Goal: Complete application form

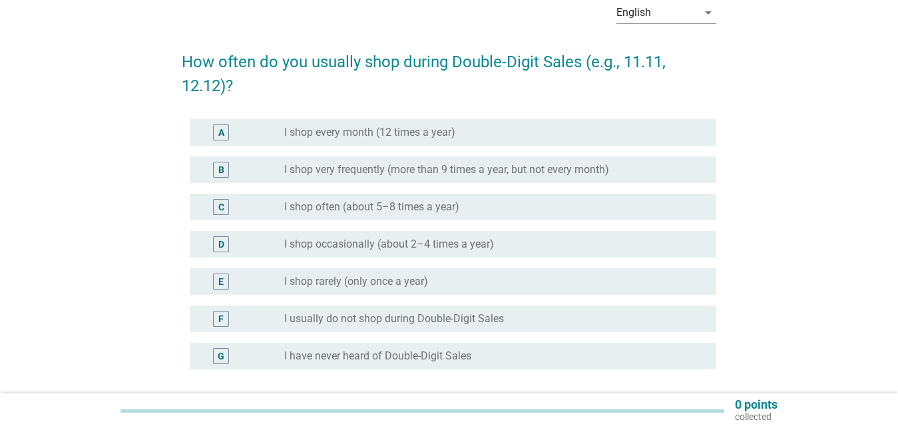
scroll to position [68, 0]
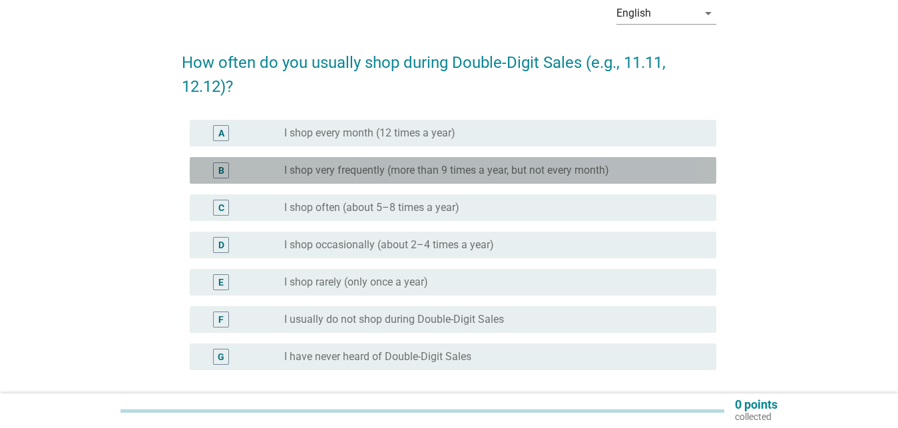
click at [374, 168] on label "I shop very frequently (more than 9 times a year, but not every month)" at bounding box center [446, 170] width 325 height 13
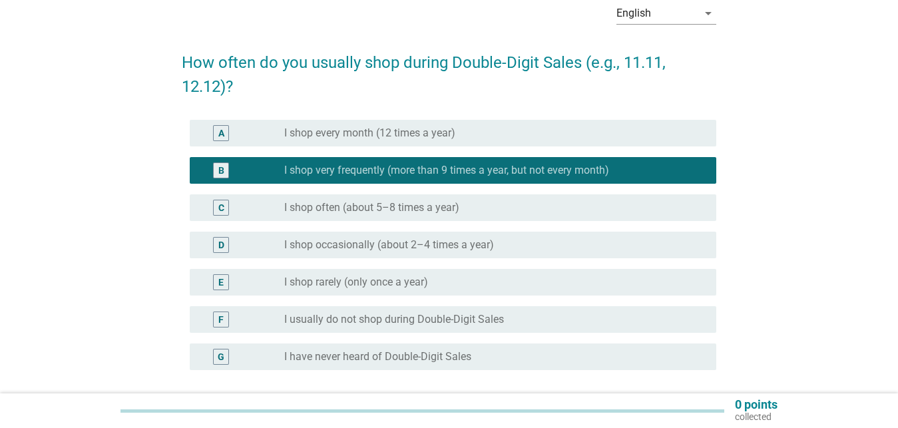
scroll to position [184, 0]
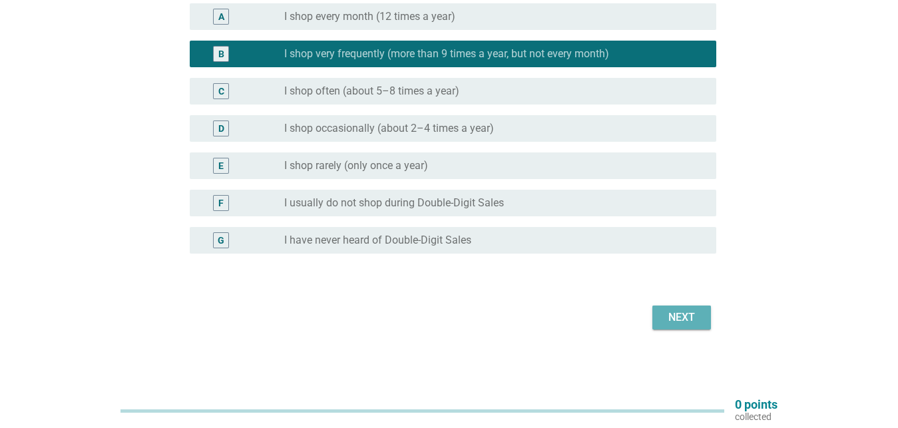
drag, startPoint x: 676, startPoint y: 318, endPoint x: 784, endPoint y: 216, distance: 148.8
click at [674, 318] on div "Next" at bounding box center [681, 318] width 37 height 16
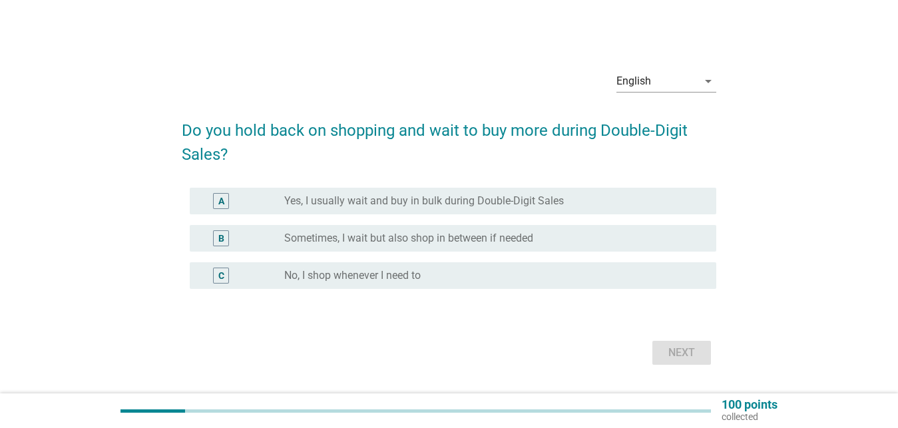
click at [491, 244] on label "Sometimes, I wait but also shop in between if needed" at bounding box center [408, 238] width 249 height 13
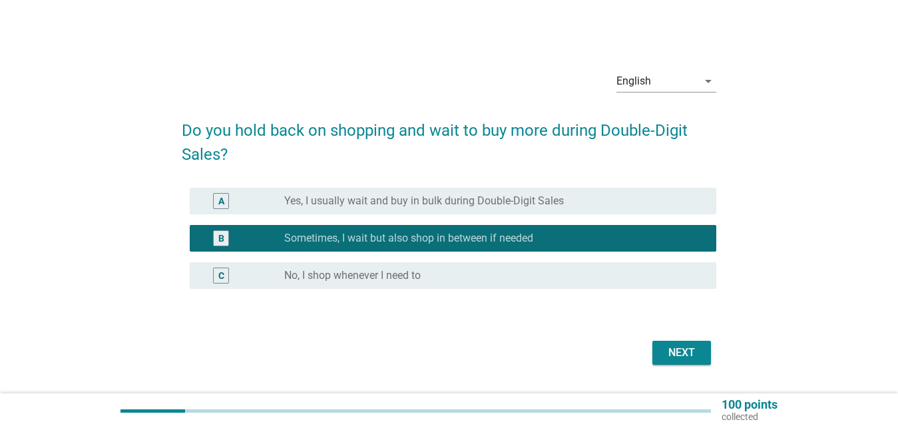
click at [691, 342] on button "Next" at bounding box center [681, 353] width 59 height 24
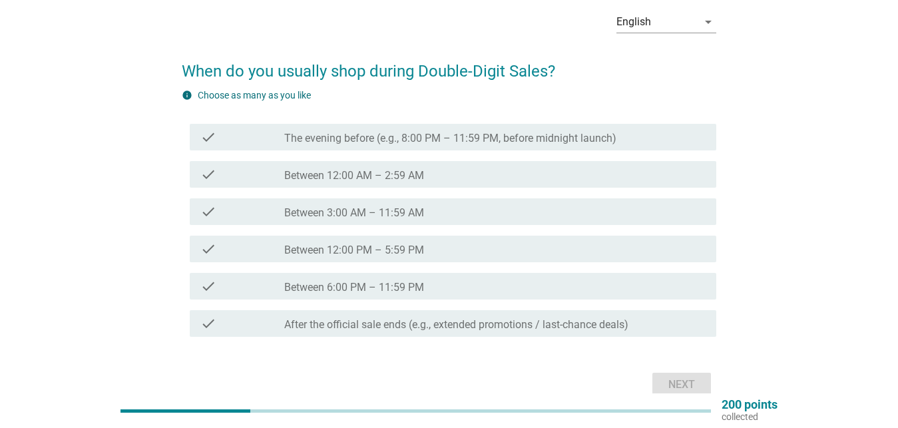
scroll to position [59, 0]
click at [369, 332] on label "After the official sale ends (e.g., extended promotions / last-chance deals)" at bounding box center [456, 325] width 344 height 13
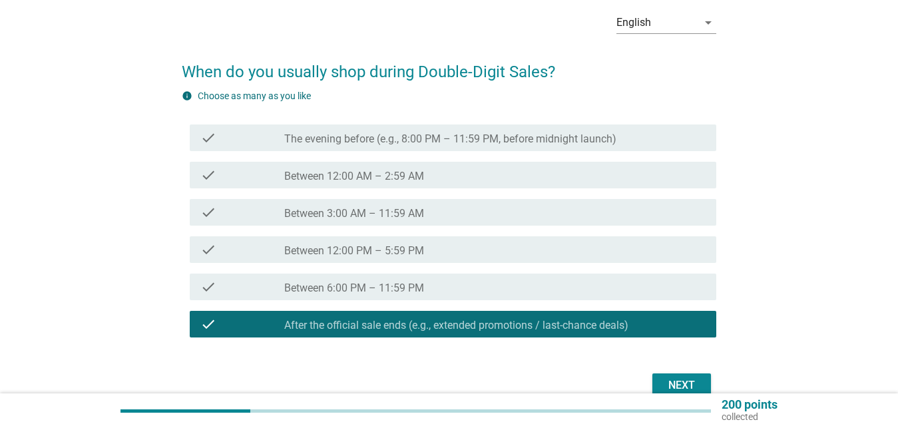
click at [348, 290] on label "Between 6:00 PM – 11:59 PM" at bounding box center [354, 288] width 140 height 13
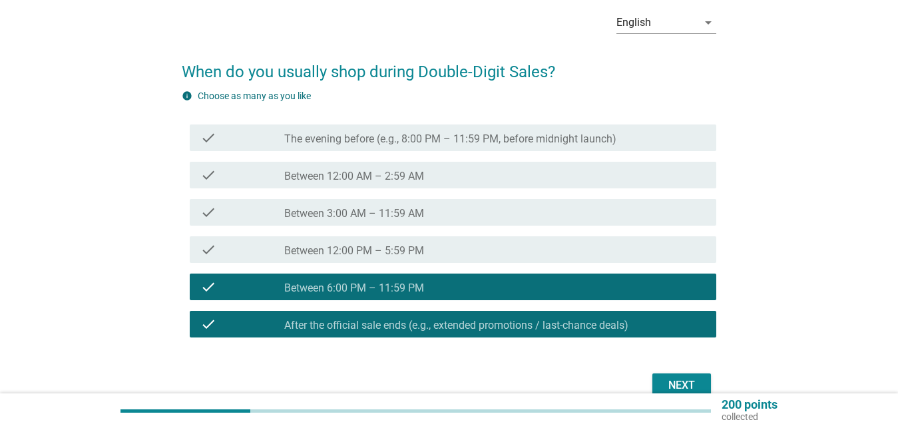
click at [502, 326] on label "After the official sale ends (e.g., extended promotions / last-chance deals)" at bounding box center [456, 325] width 344 height 13
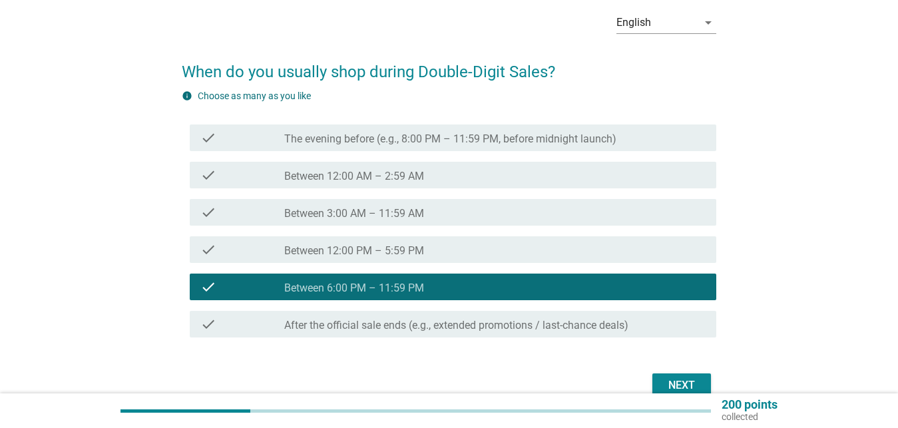
click at [332, 324] on label "After the official sale ends (e.g., extended promotions / last-chance deals)" at bounding box center [456, 325] width 344 height 13
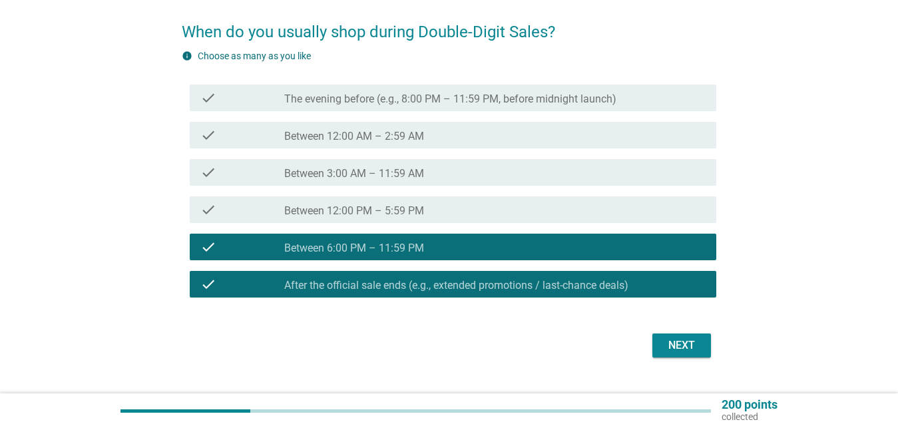
scroll to position [126, 0]
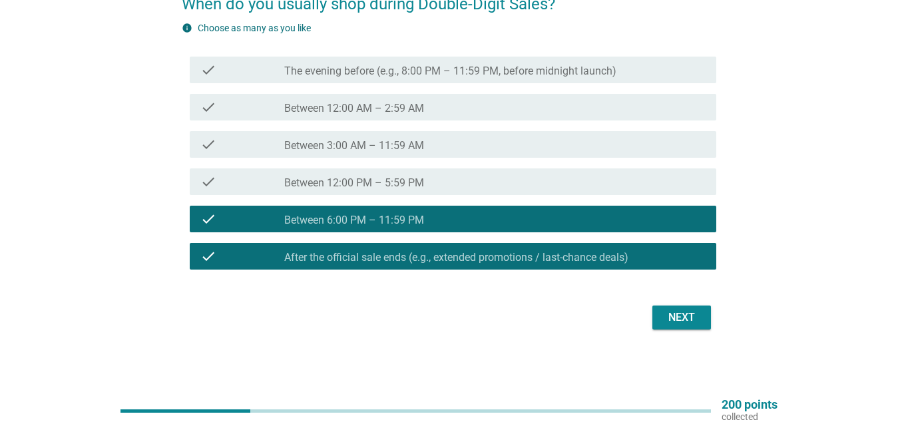
click at [669, 320] on div "Next" at bounding box center [681, 318] width 37 height 16
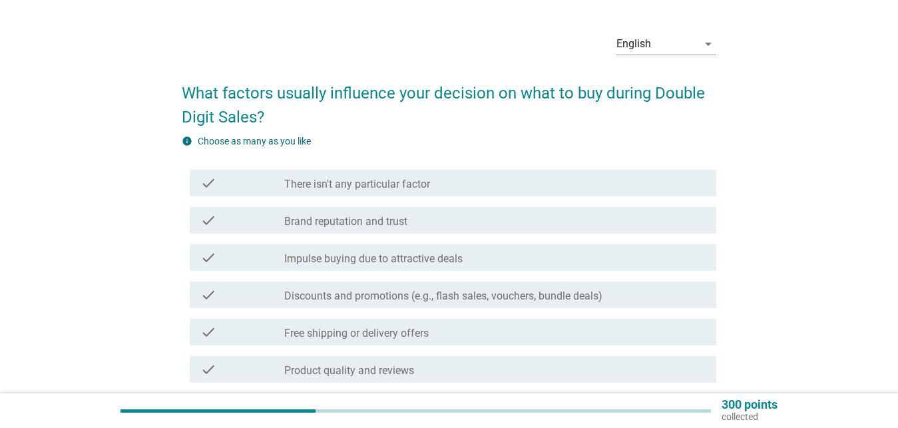
scroll to position [68, 0]
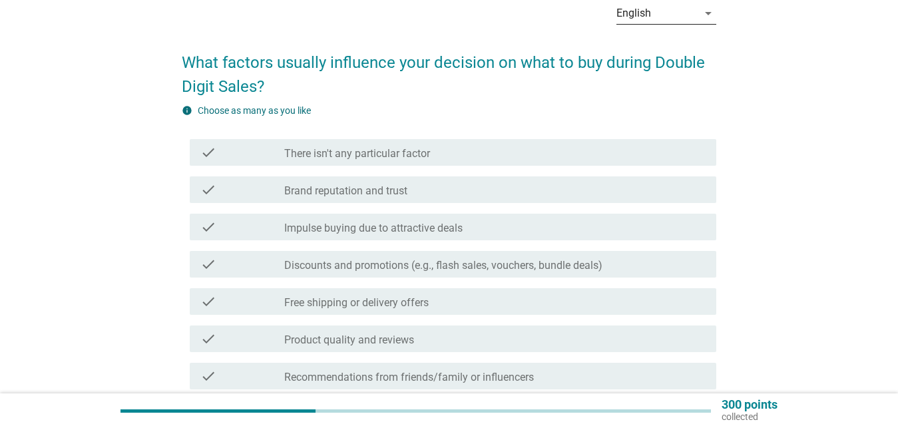
click at [703, 12] on icon "arrow_drop_down" at bounding box center [708, 13] width 16 height 16
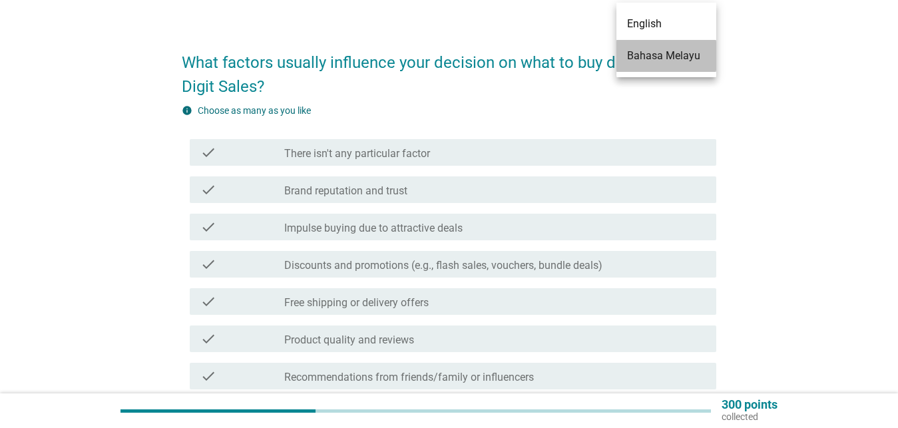
click at [668, 59] on div "Bahasa Melayu" at bounding box center [666, 56] width 79 height 16
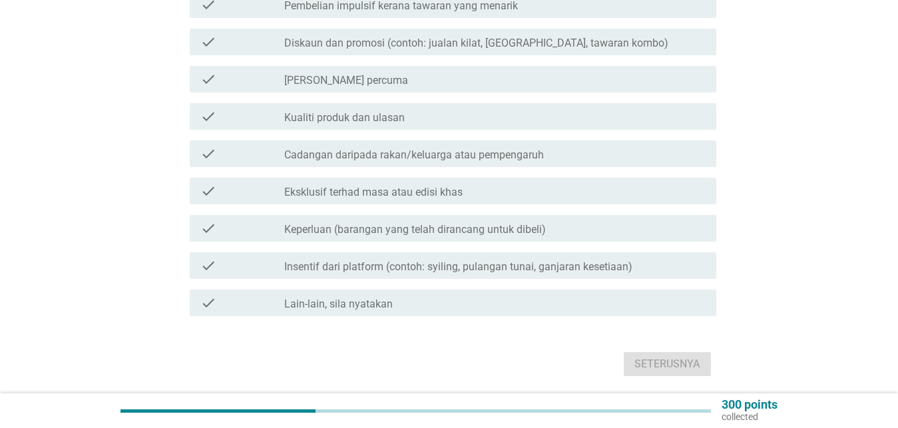
scroll to position [337, 0]
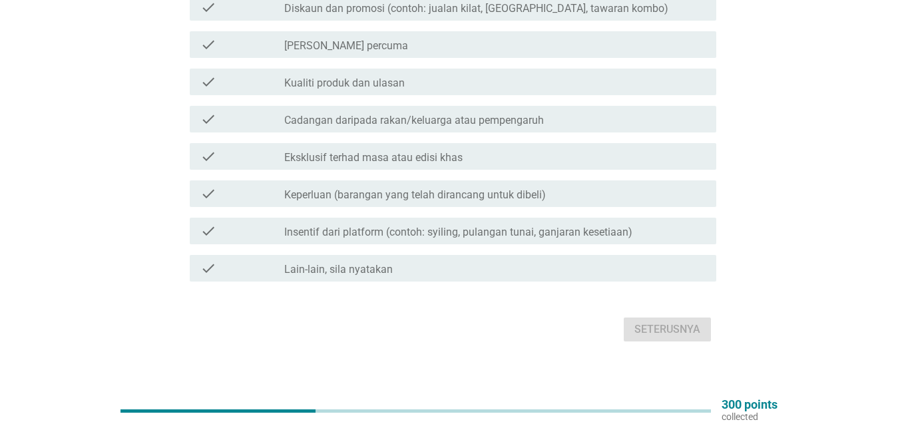
click at [344, 226] on label "Insentif dari platform (contoh: syiling, pulangan tunai, ganjaran kesetiaan)" at bounding box center [458, 232] width 348 height 13
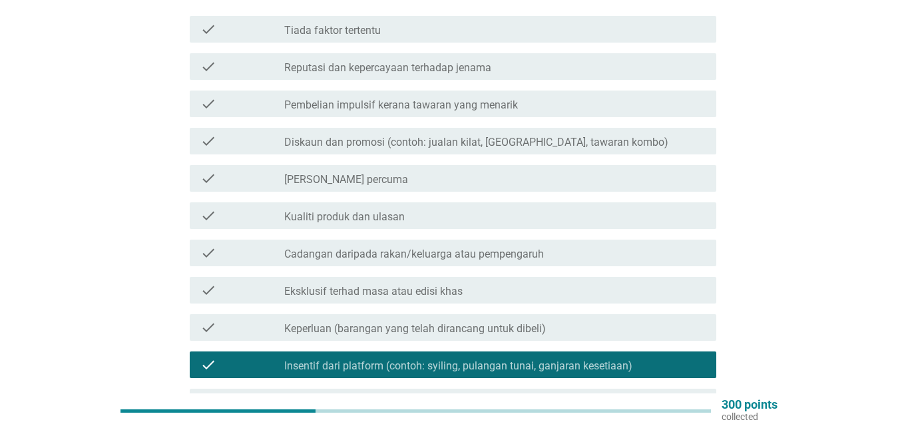
scroll to position [201, 0]
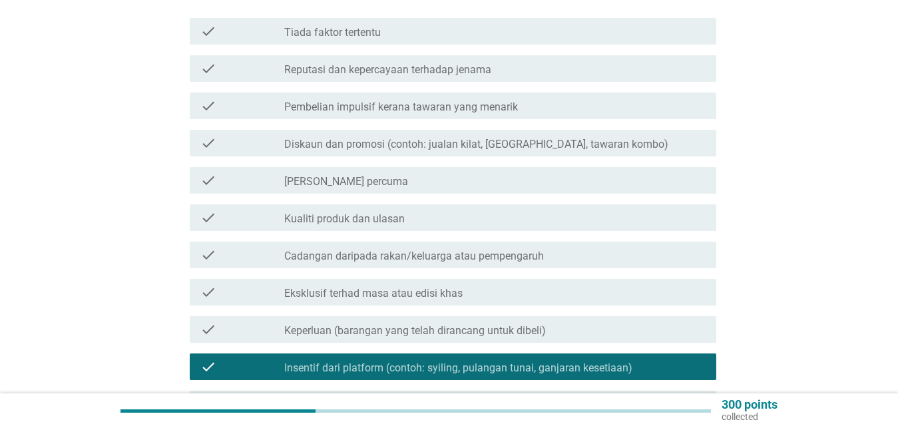
click at [419, 138] on label "Diskaun dan promosi (contoh: jualan kilat, [GEOGRAPHIC_DATA], tawaran kombo)" at bounding box center [476, 144] width 384 height 13
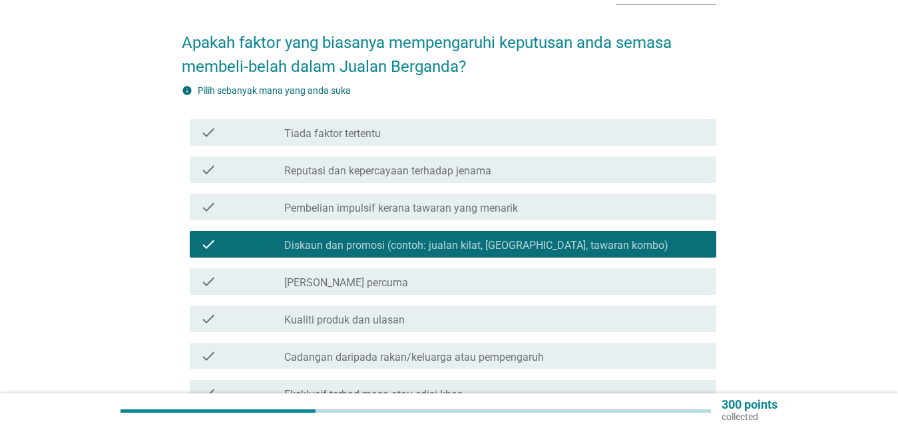
scroll to position [65, 0]
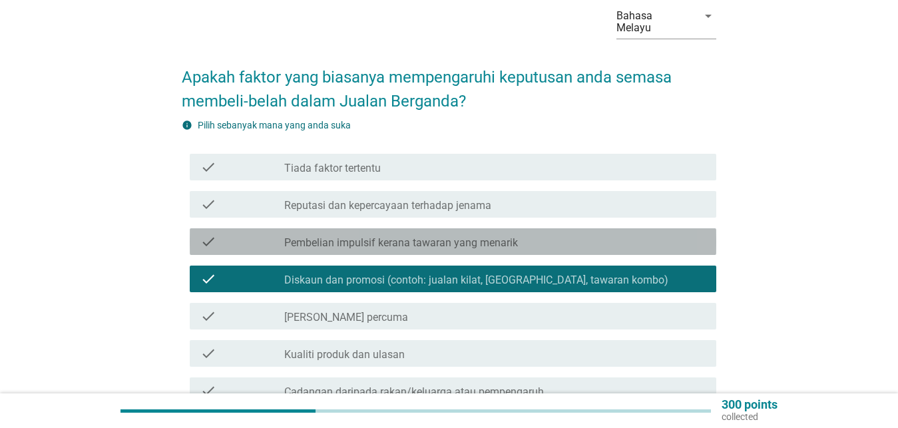
click at [406, 236] on label "Pembelian impulsif kerana tawaran yang menarik" at bounding box center [401, 242] width 234 height 13
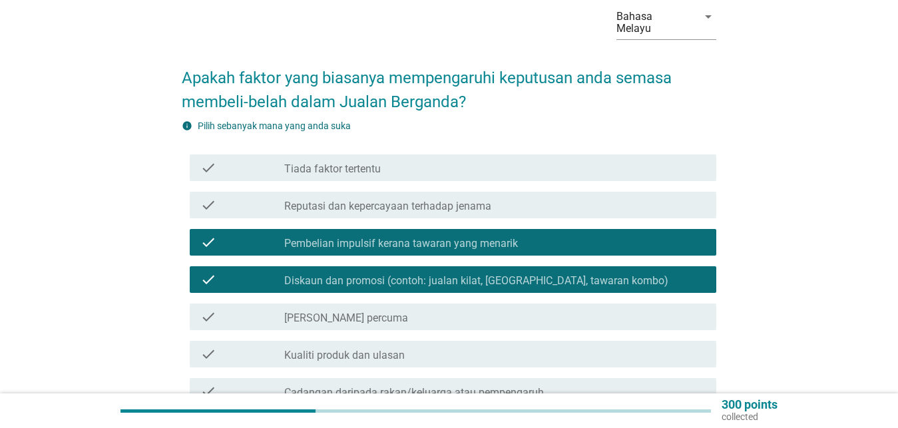
scroll to position [68, 0]
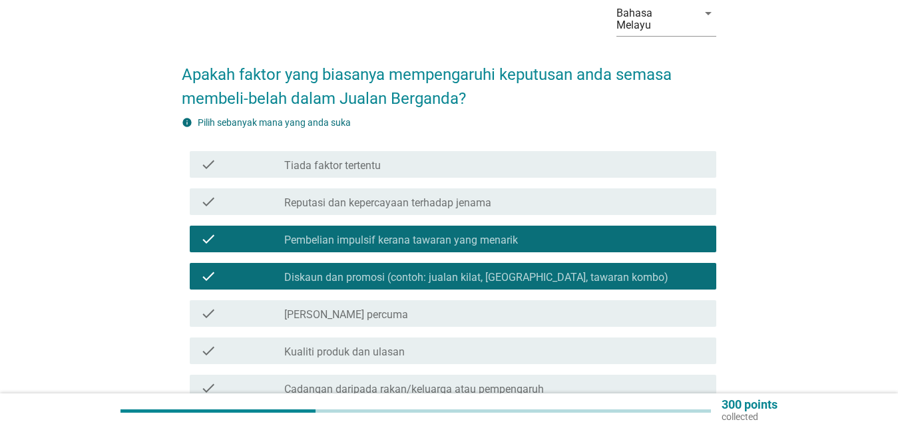
click at [319, 159] on label "Tiada faktor tertentu" at bounding box center [332, 165] width 97 height 13
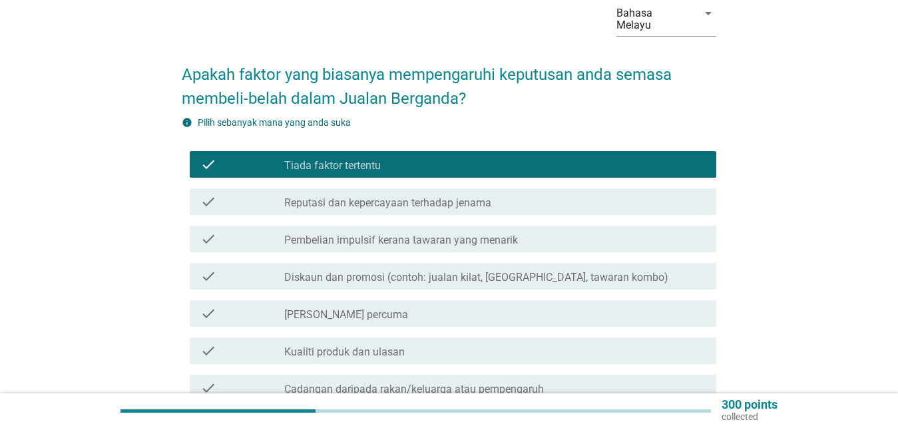
click at [420, 234] on label "Pembelian impulsif kerana tawaran yang menarik" at bounding box center [401, 240] width 234 height 13
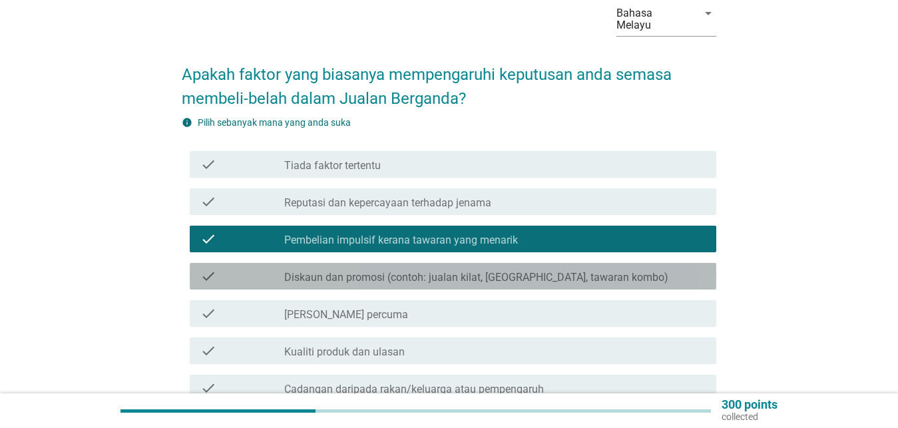
click at [427, 271] on label "Diskaun dan promosi (contoh: jualan kilat, [GEOGRAPHIC_DATA], tawaran kombo)" at bounding box center [476, 277] width 384 height 13
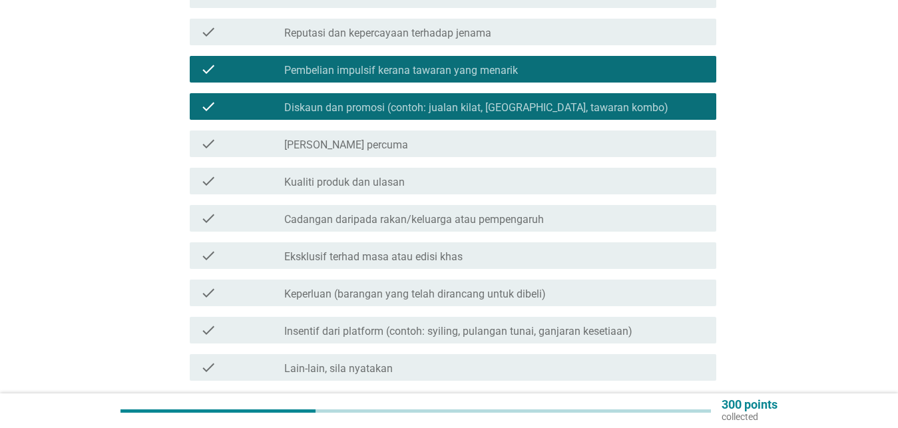
scroll to position [272, 0]
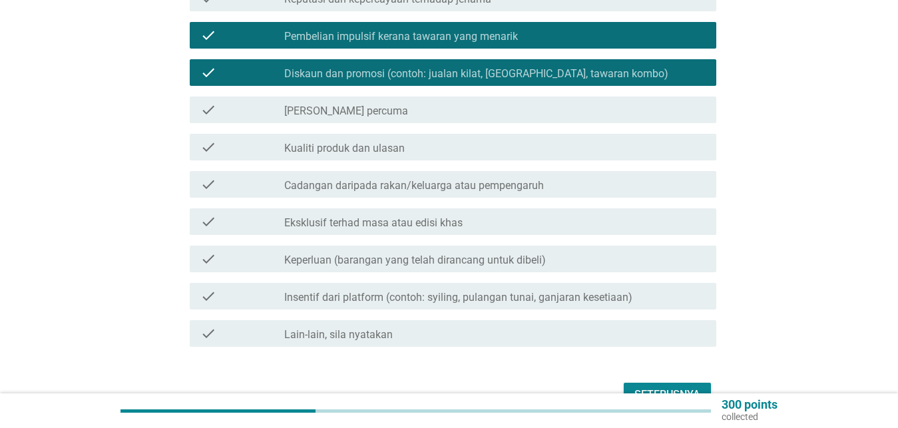
click at [356, 105] on label "[PERSON_NAME] percuma" at bounding box center [346, 111] width 124 height 13
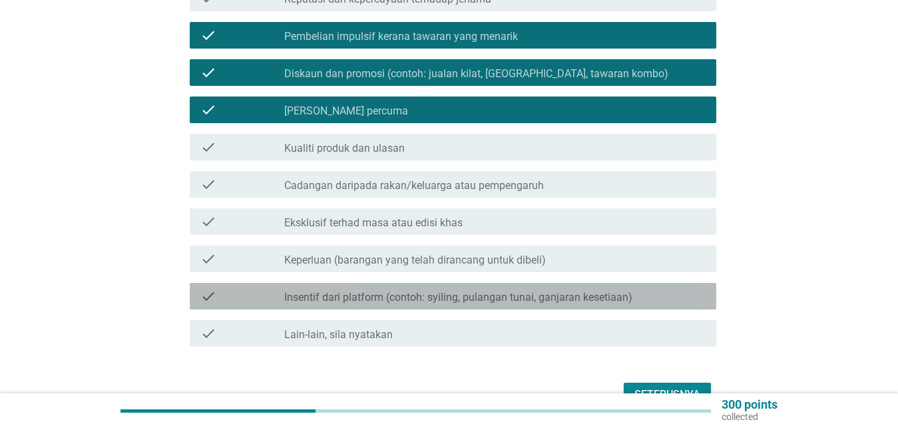
click at [349, 291] on label "Insentif dari platform (contoh: syiling, pulangan tunai, ganjaran kesetiaan)" at bounding box center [458, 297] width 348 height 13
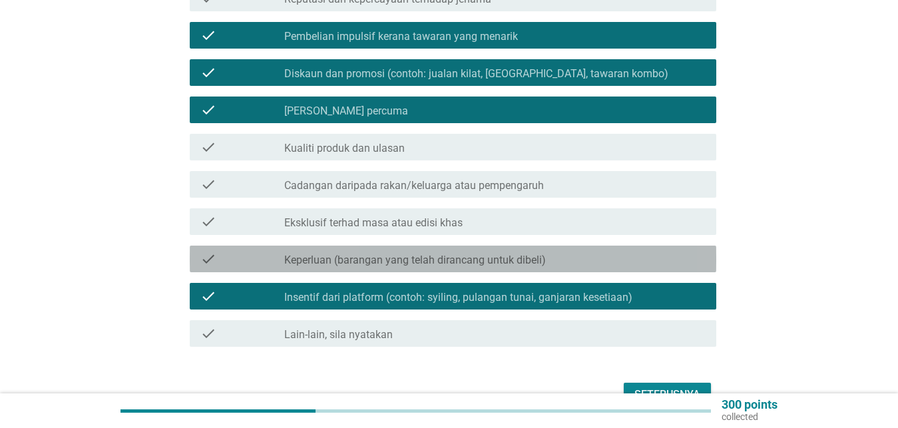
click at [347, 254] on label "Keperluan (barangan yang telah dirancang untuk dibeli)" at bounding box center [415, 260] width 262 height 13
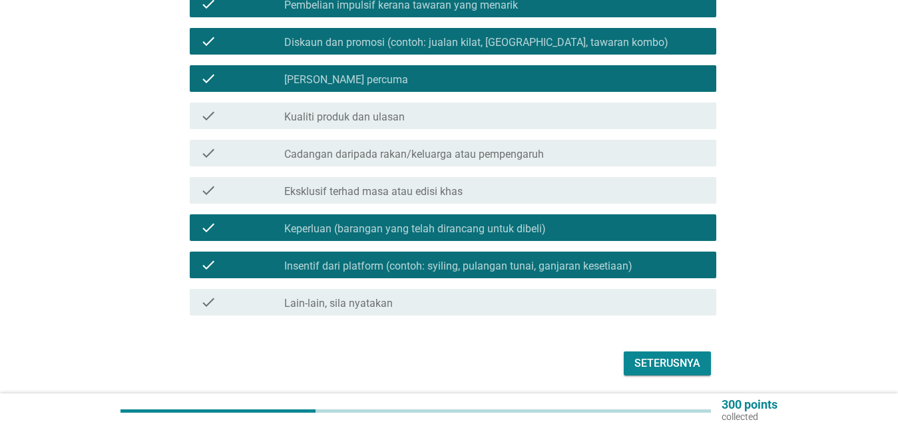
scroll to position [337, 0]
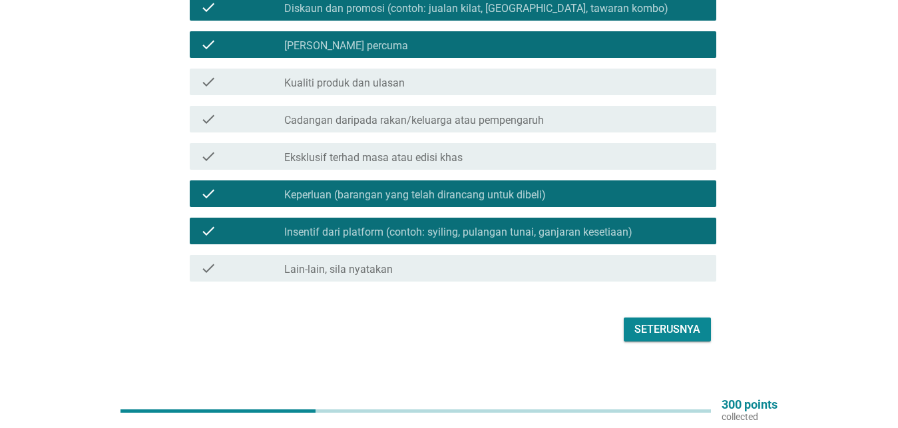
click at [665, 322] on div "Seterusnya" at bounding box center [667, 330] width 66 height 16
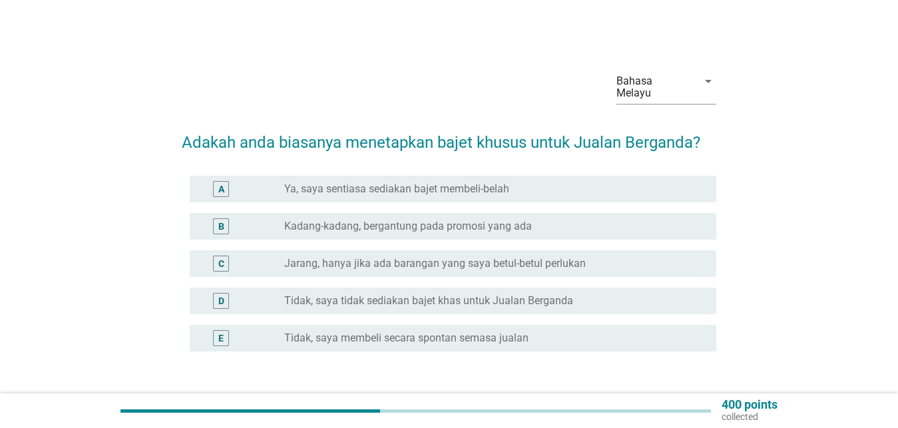
click at [383, 224] on div "B radio_button_unchecked Kadang-kadang, bergantung pada promosi yang ada" at bounding box center [453, 226] width 527 height 27
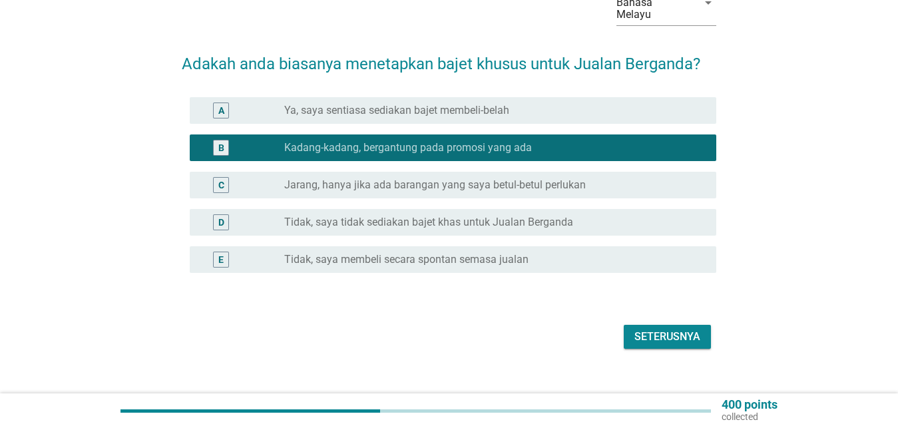
scroll to position [86, 0]
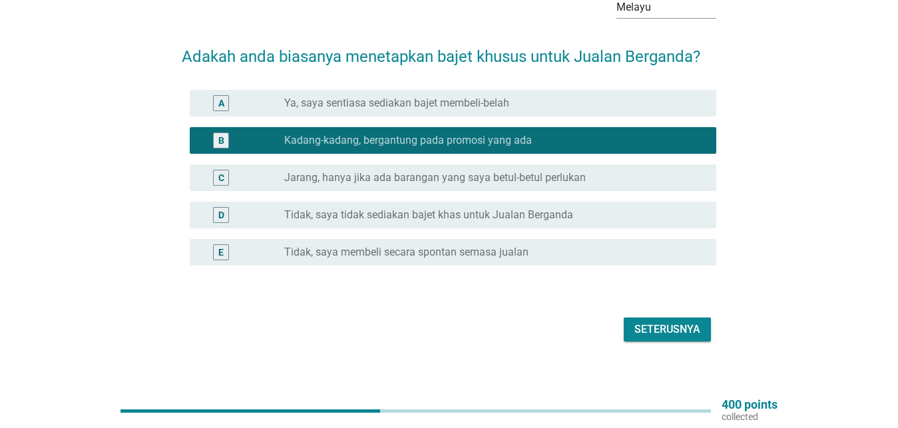
click at [660, 322] on div "Seterusnya" at bounding box center [667, 330] width 66 height 16
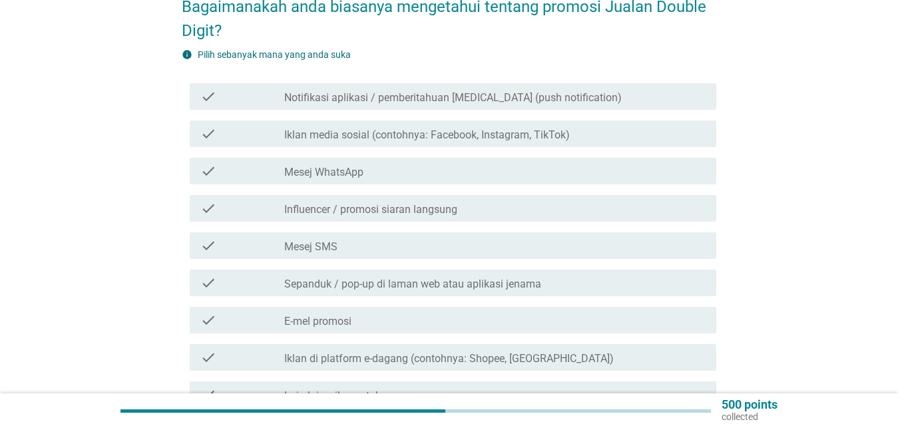
scroll to position [68, 0]
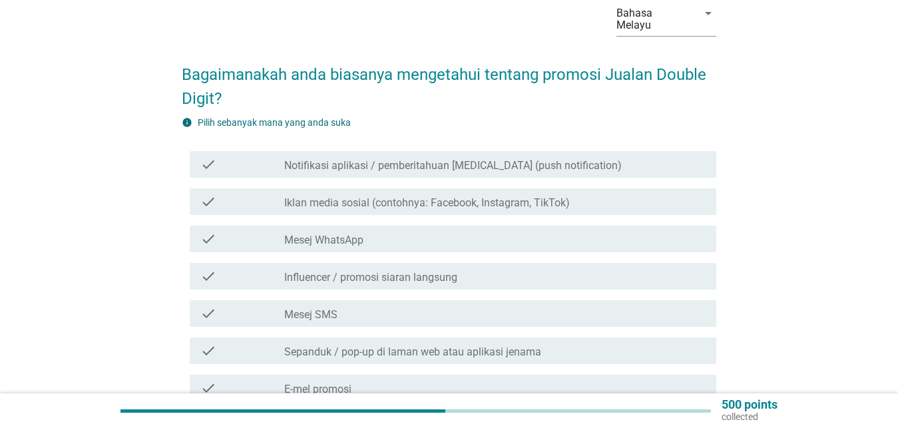
click at [302, 159] on label "Notifikasi aplikasi / pemberitahuan [MEDICAL_DATA] (push notification)" at bounding box center [453, 165] width 338 height 13
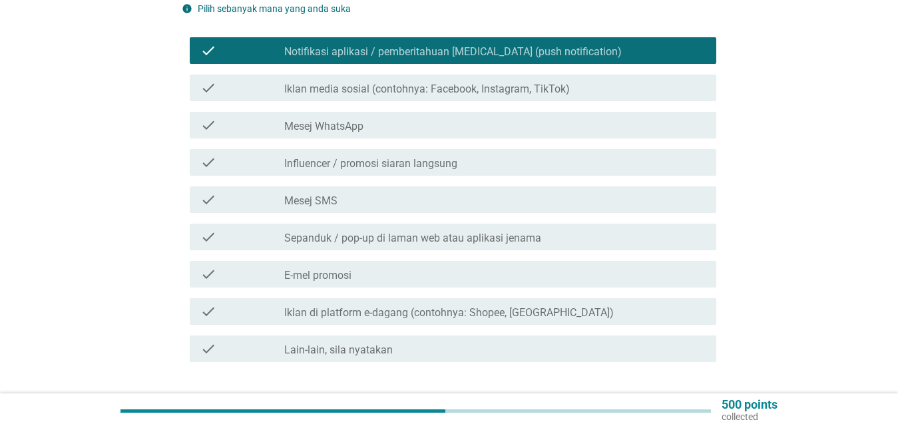
scroll to position [204, 0]
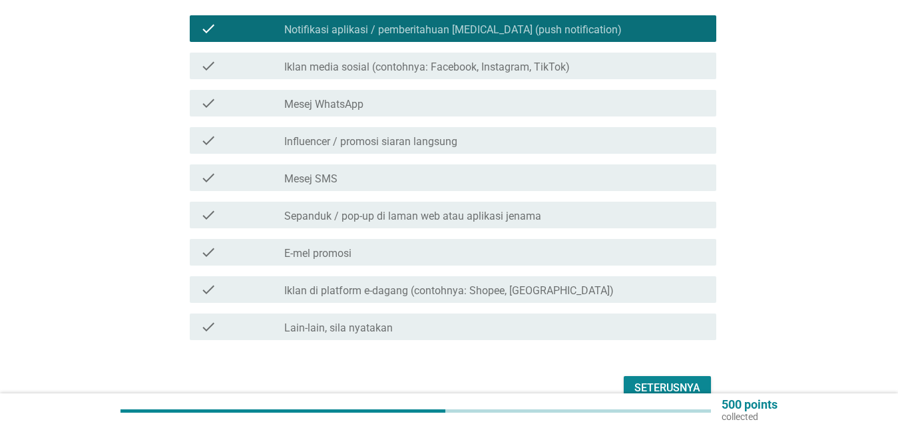
click at [357, 284] on label "Iklan di platform e-dagang (contohnya: Shopee, [GEOGRAPHIC_DATA])" at bounding box center [449, 290] width 330 height 13
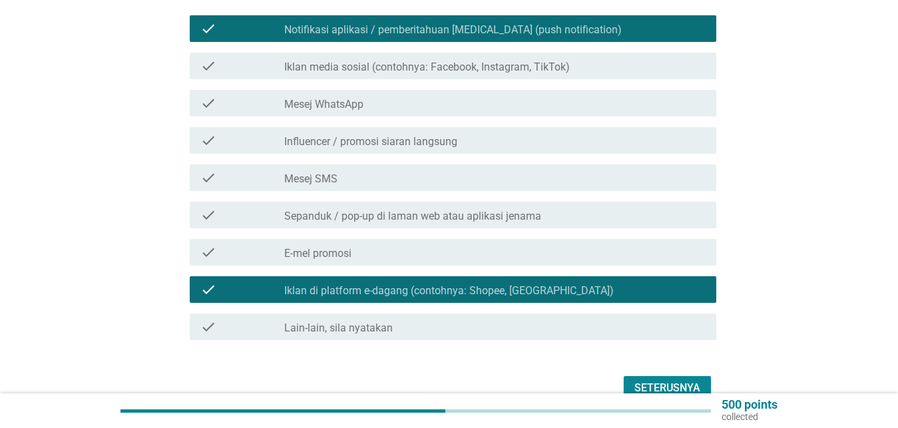
click at [658, 380] on div "Seterusnya" at bounding box center [667, 388] width 66 height 16
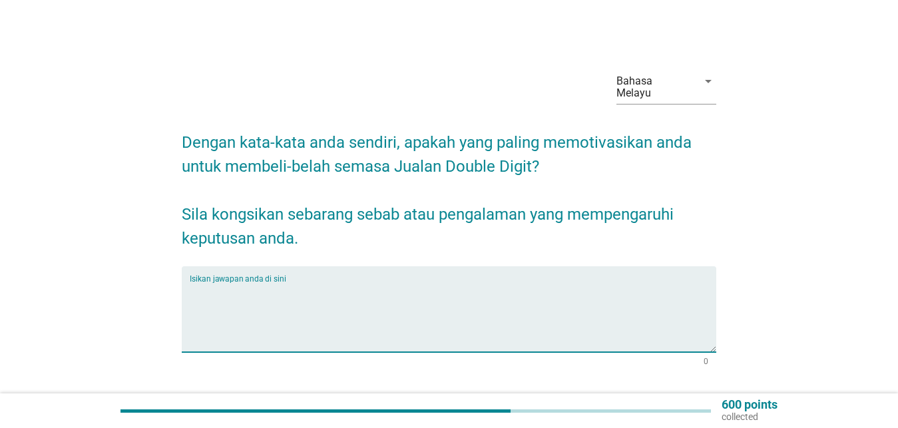
click at [310, 332] on textarea "Isikan jawapan anda di sini" at bounding box center [453, 317] width 527 height 70
click at [240, 290] on textarea "Isikan jawapan anda di sini" at bounding box center [453, 317] width 527 height 70
type textarea "i"
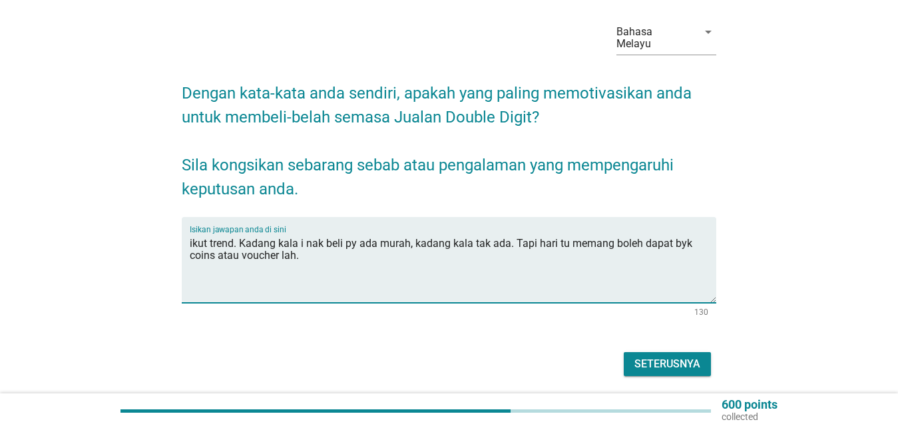
scroll to position [84, 0]
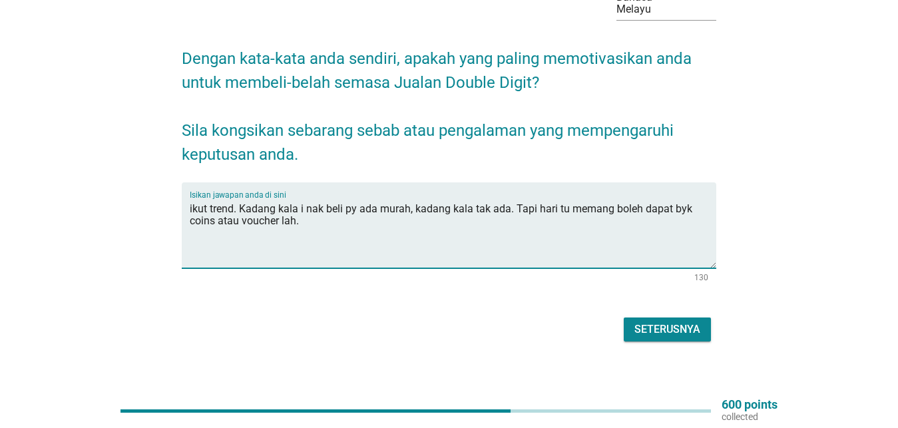
type textarea "ikut trend. Kadang kala i nak beli py ada murah, kadang kala tak ada. Tapi hari…"
click at [646, 322] on div "Seterusnya" at bounding box center [667, 330] width 66 height 16
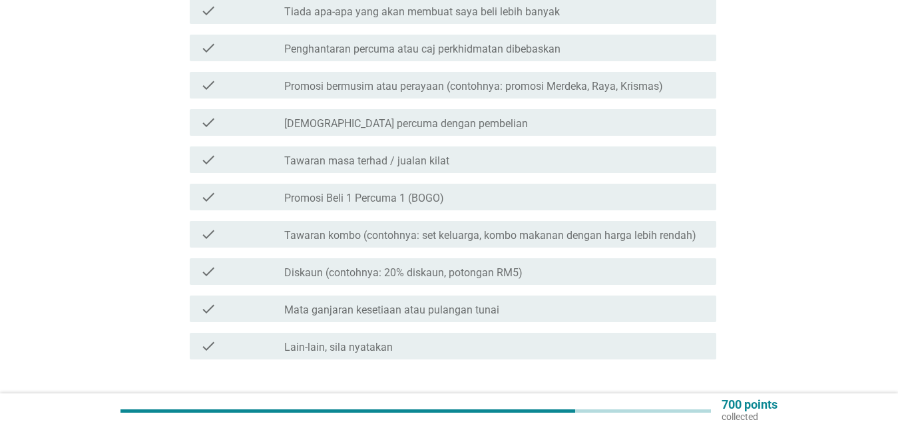
scroll to position [272, 0]
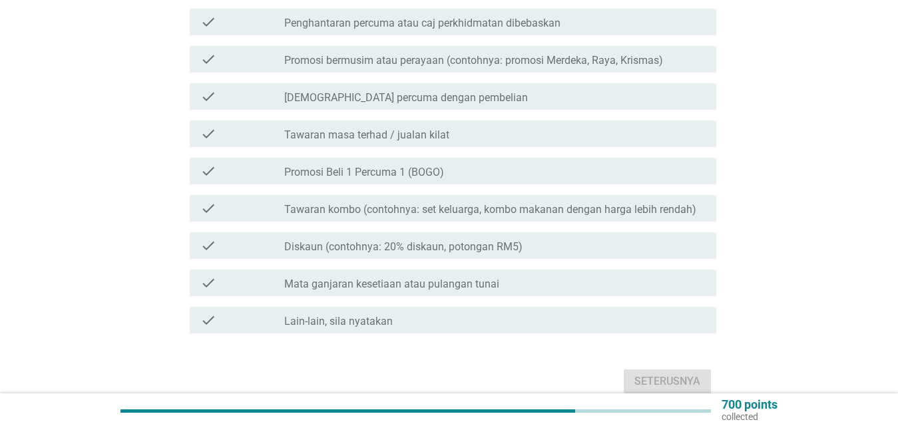
click at [452, 240] on label "Diskaun (contohnya: 20% diskaun, potongan RM5)" at bounding box center [403, 246] width 238 height 13
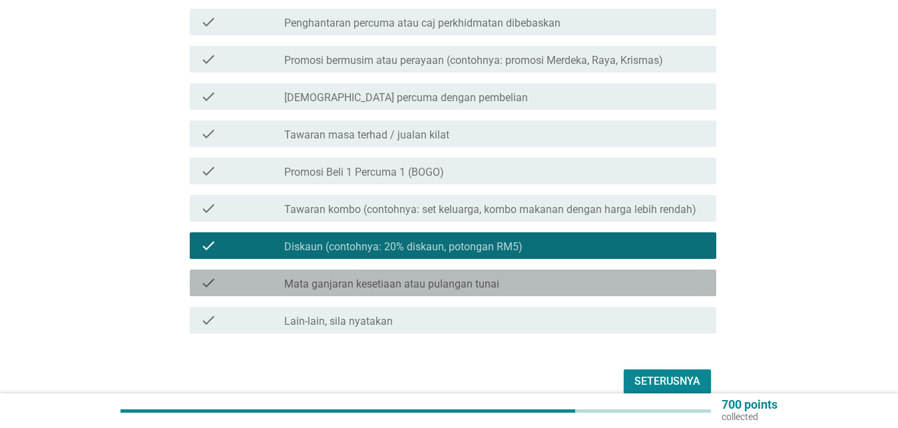
drag, startPoint x: 436, startPoint y: 276, endPoint x: 512, endPoint y: 267, distance: 76.4
click at [436, 278] on label "Mata ganjaran kesetiaan atau pulangan tunai" at bounding box center [391, 284] width 215 height 13
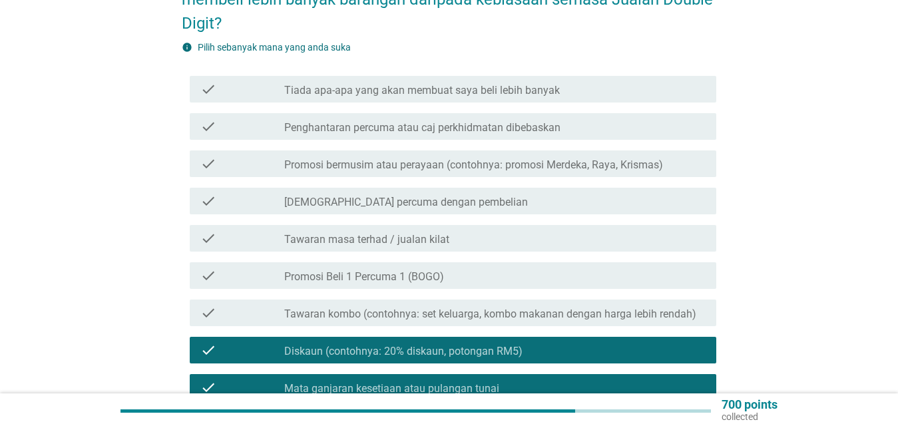
scroll to position [136, 0]
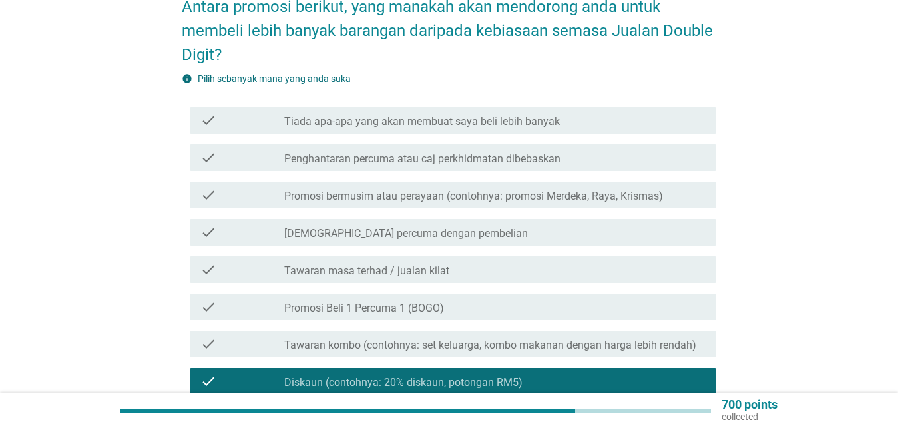
click at [352, 152] on label "Penghantaran percuma atau caj perkhidmatan dibebaskan" at bounding box center [422, 158] width 276 height 13
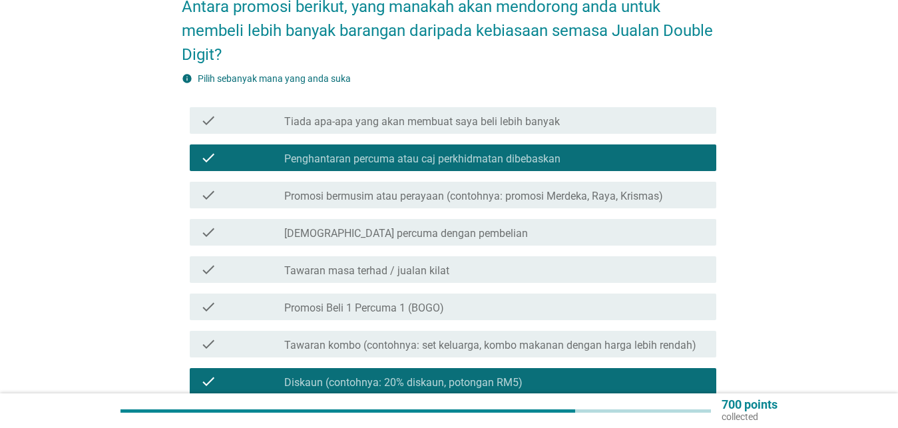
click at [398, 302] on label "Promosi Beli 1 Percuma 1 (BOGO)" at bounding box center [364, 308] width 160 height 13
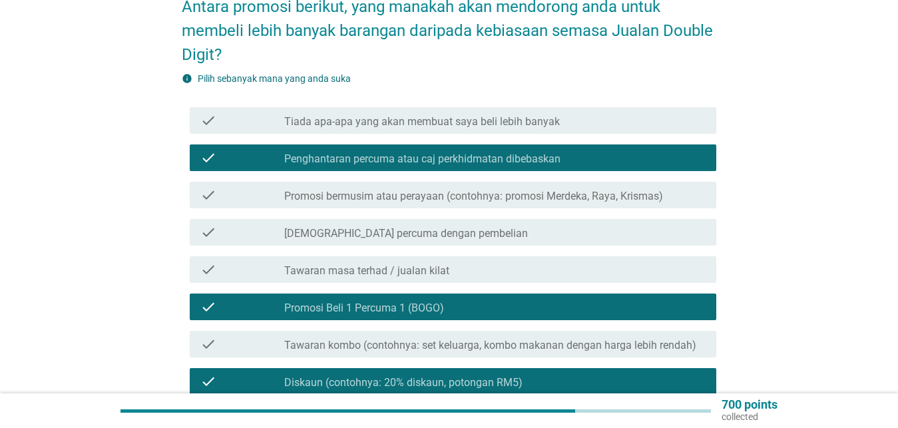
click at [332, 339] on label "Tawaran kombo (contohnya: set keluarga, kombo makanan dengan harga lebih rendah)" at bounding box center [490, 345] width 412 height 13
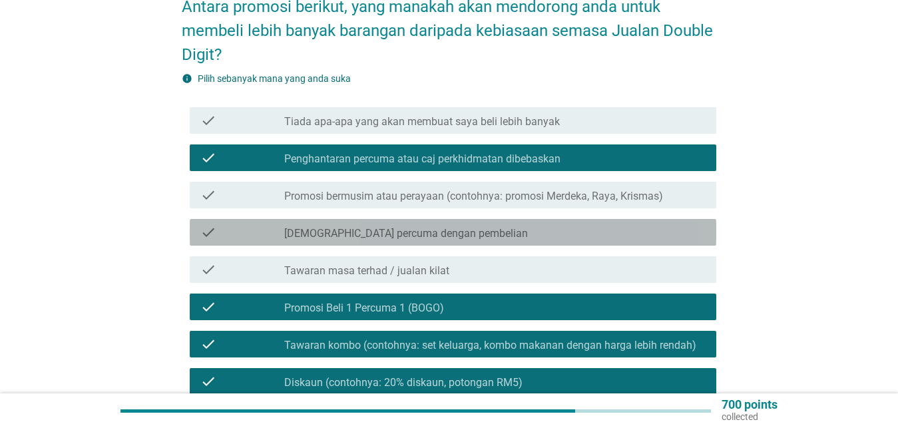
click at [346, 227] on label "[DEMOGRAPHIC_DATA] percuma dengan pembelian" at bounding box center [406, 233] width 244 height 13
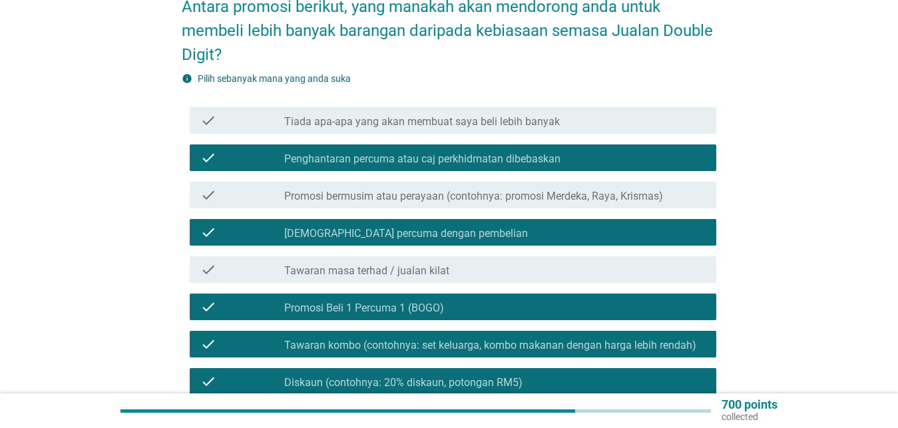
click at [353, 190] on label "Promosi bermusim atau perayaan (contohnya: promosi Merdeka, Raya, Krismas)" at bounding box center [473, 196] width 379 height 13
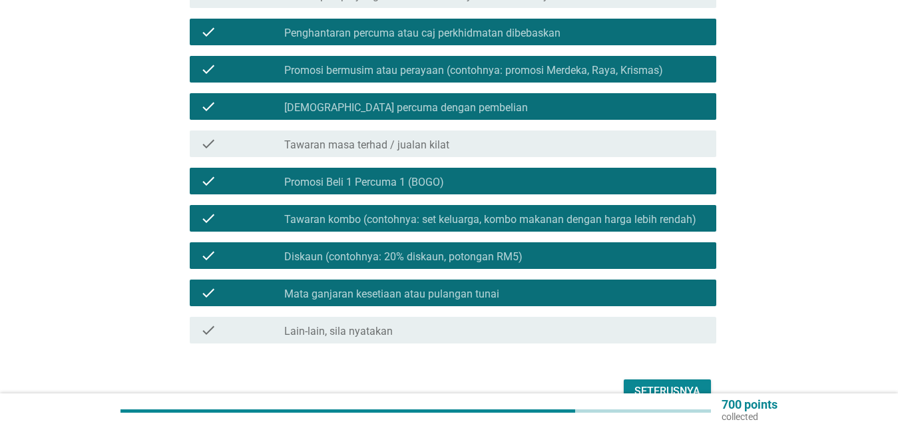
scroll to position [324, 0]
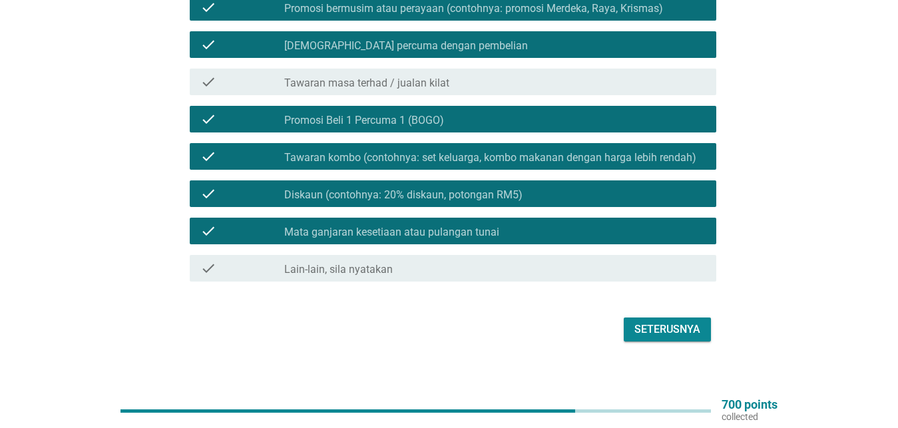
click at [492, 74] on div "check_box_outline_blank Tawaran masa terhad / jualan kilat" at bounding box center [494, 82] width 421 height 16
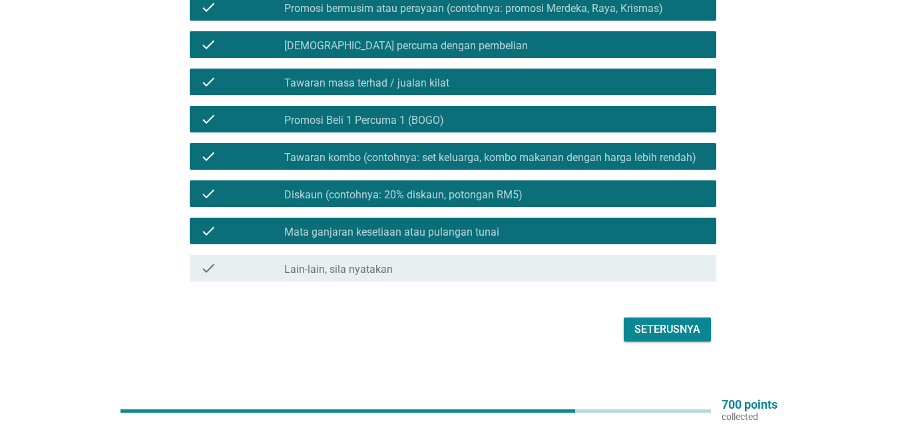
click at [656, 322] on div "Seterusnya" at bounding box center [667, 330] width 66 height 16
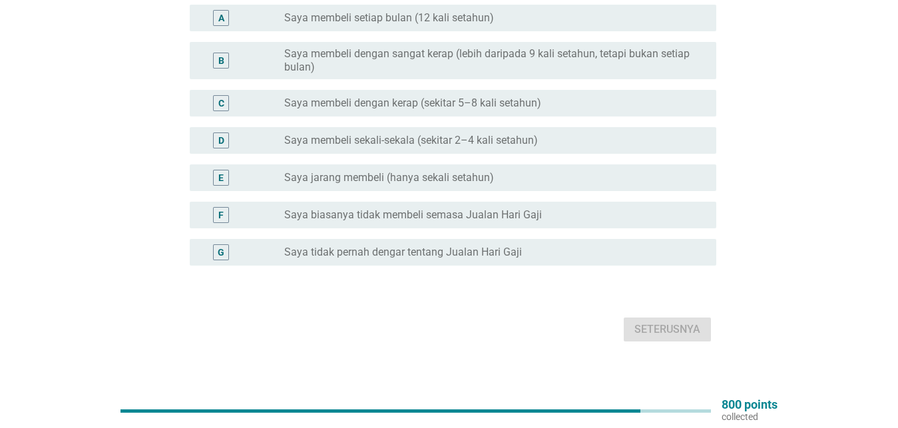
scroll to position [127, 0]
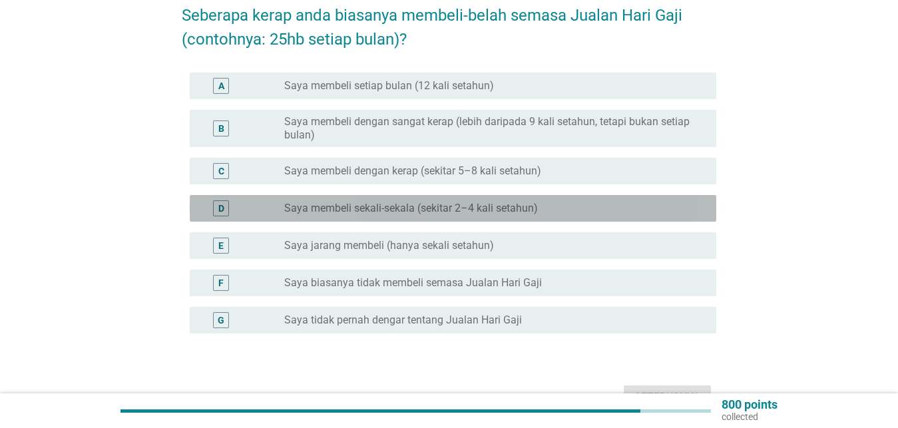
click at [383, 202] on label "Saya membeli sekali-sekala (sekitar 2–4 kali setahun)" at bounding box center [411, 208] width 254 height 13
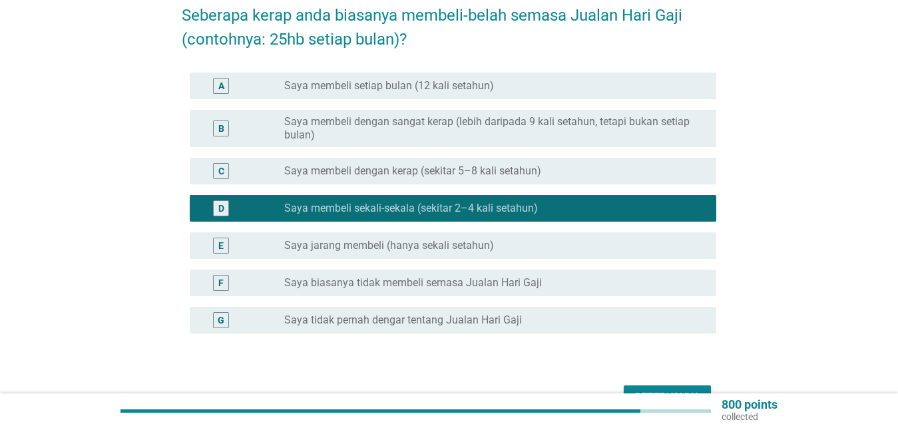
click at [661, 389] on div "Seterusnya" at bounding box center [667, 397] width 66 height 16
